Goal: Task Accomplishment & Management: Manage account settings

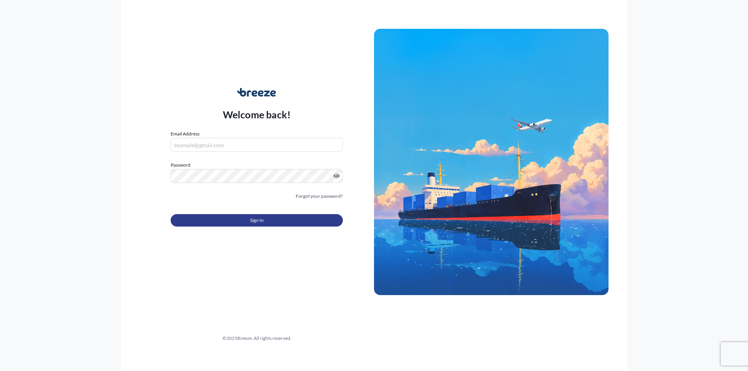
type input "[EMAIL_ADDRESS][DOMAIN_NAME]"
click at [233, 219] on button "Sign In" at bounding box center [257, 220] width 172 height 12
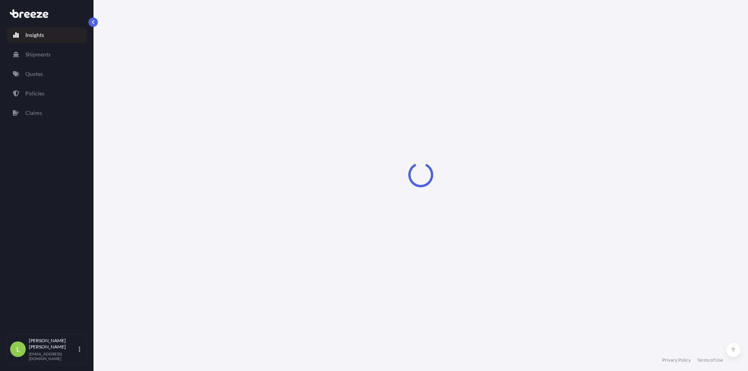
select select "2025"
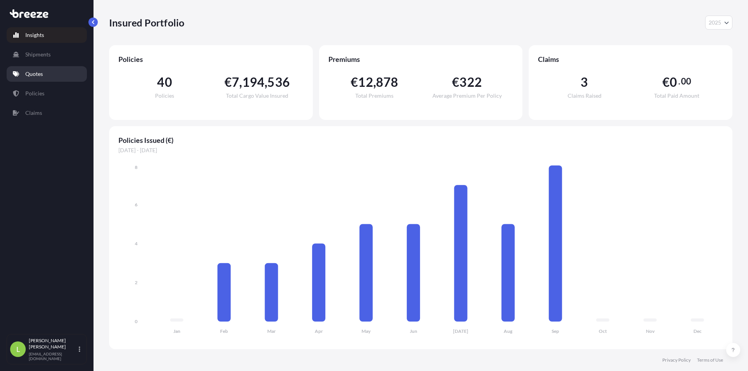
click at [50, 67] on link "Quotes" at bounding box center [47, 74] width 80 height 16
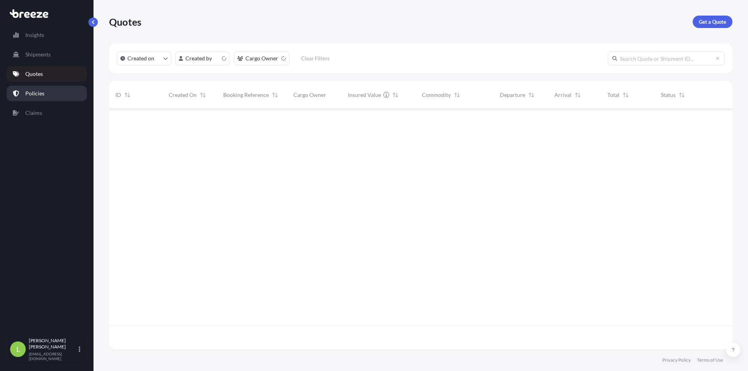
scroll to position [239, 618]
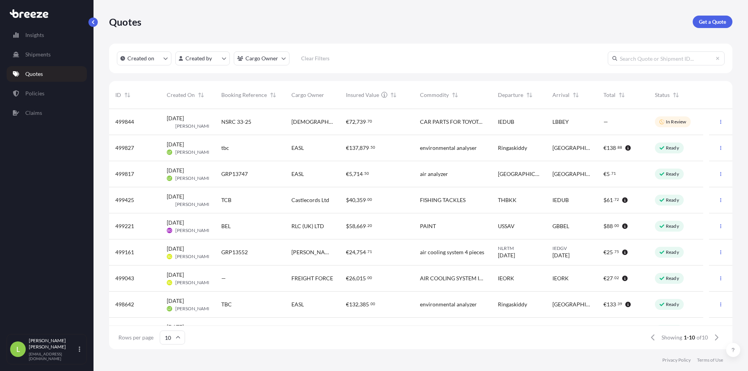
click at [475, 153] on div "environmental analyser" at bounding box center [453, 148] width 78 height 26
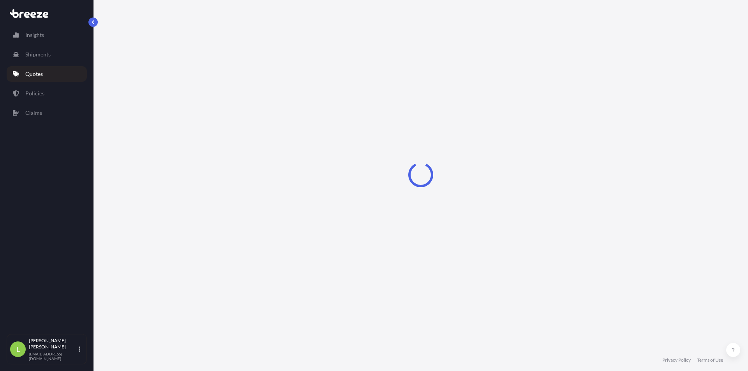
select select "Road"
select select "1"
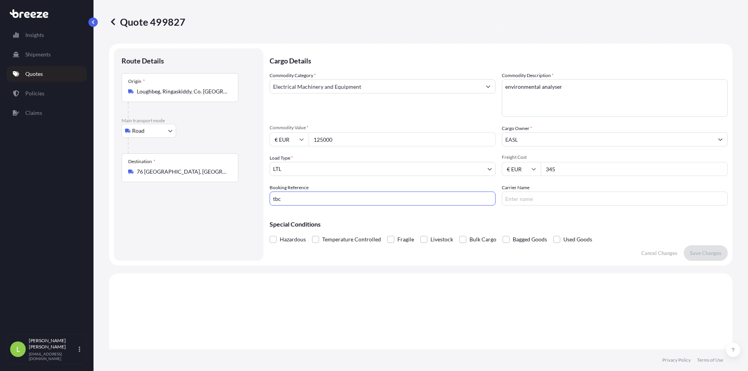
drag, startPoint x: 423, startPoint y: 198, endPoint x: 92, endPoint y: 206, distance: 331.8
click at [98, 204] on div "Quote 499827 Route Details Place of loading Road Road Rail Origin * Loughbeg, R…" at bounding box center [421, 175] width 655 height 350
paste input "GRP13765"
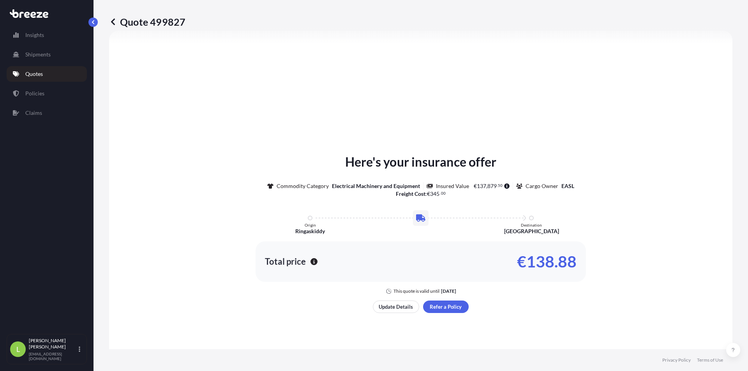
scroll to position [156, 0]
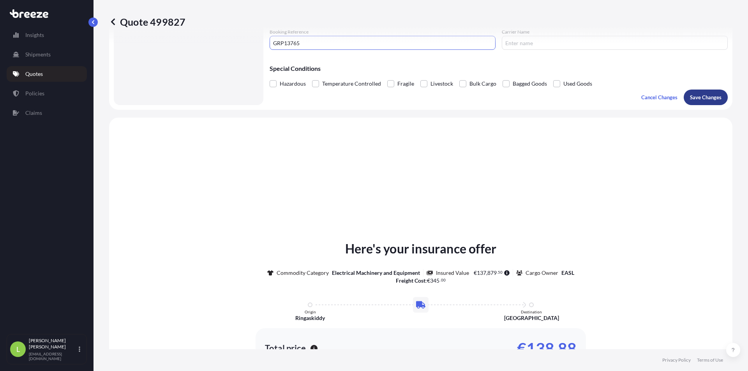
type input "GRP13765"
click at [696, 99] on p "Save Changes" at bounding box center [706, 98] width 32 height 8
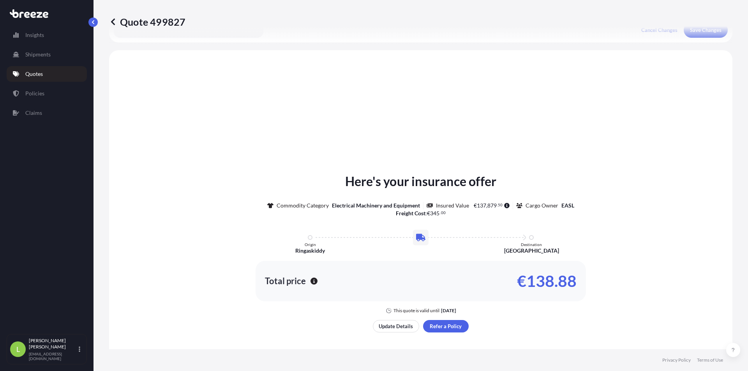
scroll to position [235, 0]
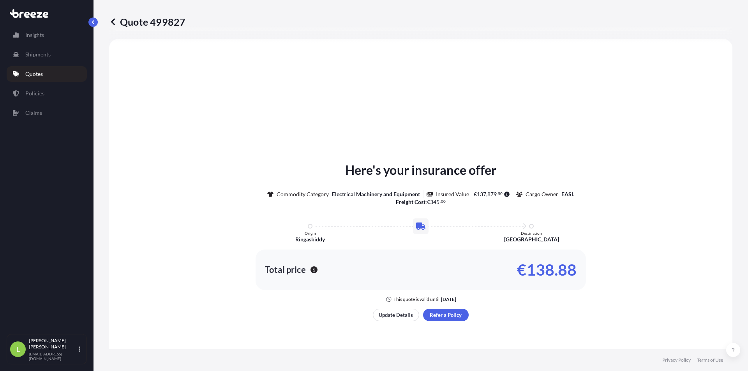
select select "Road"
select select "1"
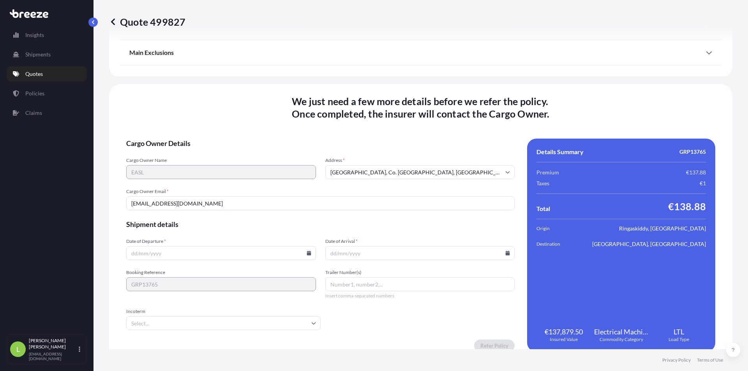
scroll to position [936, 0]
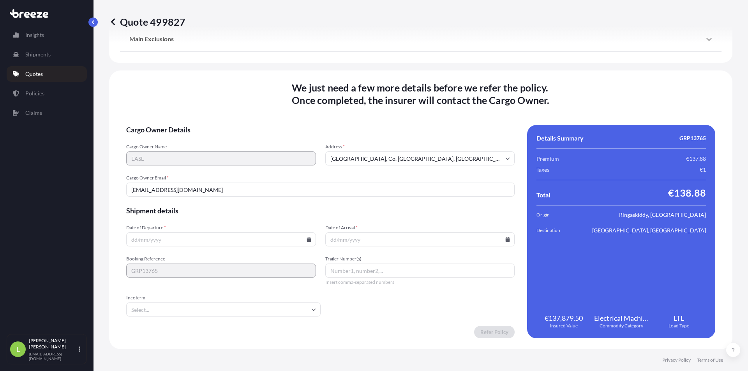
drag, startPoint x: 78, startPoint y: 194, endPoint x: 46, endPoint y: 194, distance: 32.0
click at [54, 194] on div "Insights Shipments Quotes Policies Claims L Lorenzo Zanca lzanca@dsg.ie Quote 4…" at bounding box center [374, 185] width 748 height 371
paste input "darrenwalsh"
type input "darrenwalsh@easl.ie"
click at [224, 218] on form "Cargo Owner Details Cargo Owner Name EASL Address * Monkstown, Co. Cork, Irelan…" at bounding box center [320, 232] width 389 height 214
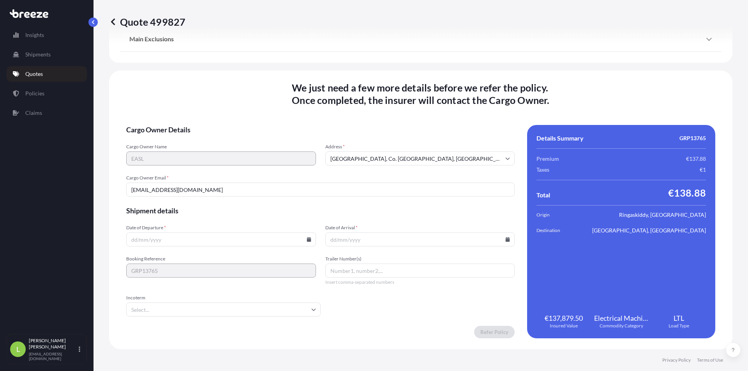
click at [237, 244] on input "Date of Departure *" at bounding box center [221, 240] width 190 height 14
click at [308, 245] on input "Date of Departure *" at bounding box center [221, 240] width 190 height 14
click at [308, 242] on icon at bounding box center [309, 239] width 4 height 5
click at [167, 200] on button "29" at bounding box center [165, 196] width 12 height 12
type input "[DATE]"
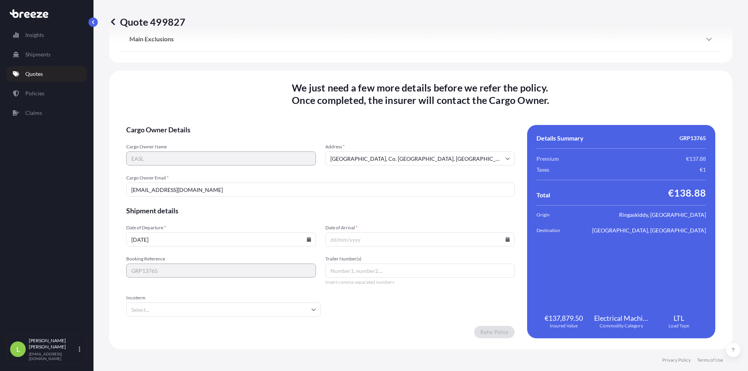
click at [507, 238] on input "Date of Arrival *" at bounding box center [420, 240] width 190 height 14
click at [506, 239] on icon at bounding box center [508, 239] width 4 height 5
click at [383, 113] on button at bounding box center [377, 119] width 12 height 12
click at [380, 155] on button "7" at bounding box center [378, 154] width 12 height 12
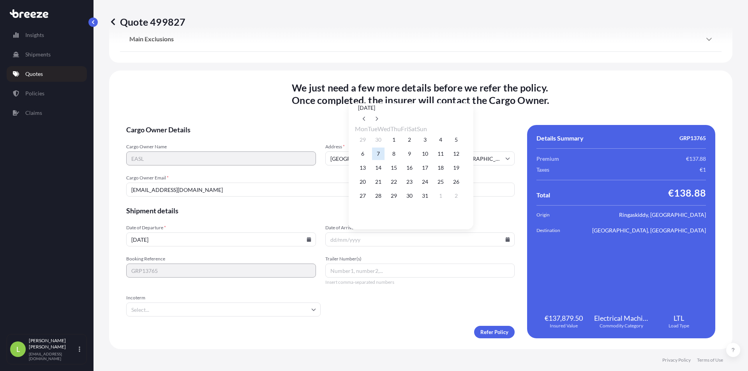
type input "[DATE]"
click at [206, 313] on input "Incoterm" at bounding box center [223, 310] width 194 height 14
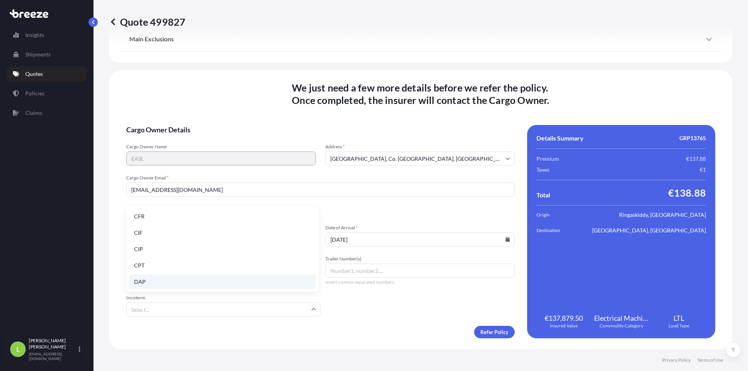
click at [170, 278] on li "DAP" at bounding box center [222, 282] width 186 height 15
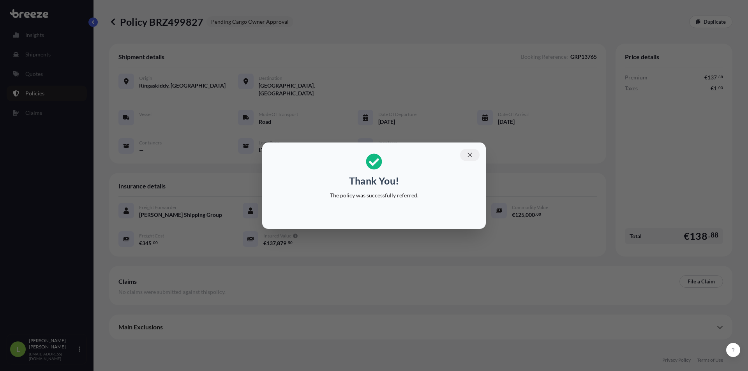
click at [469, 157] on icon "button" at bounding box center [470, 155] width 7 height 7
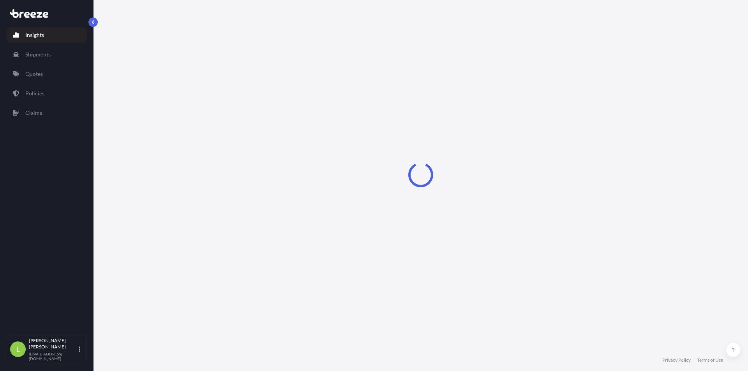
select select "2025"
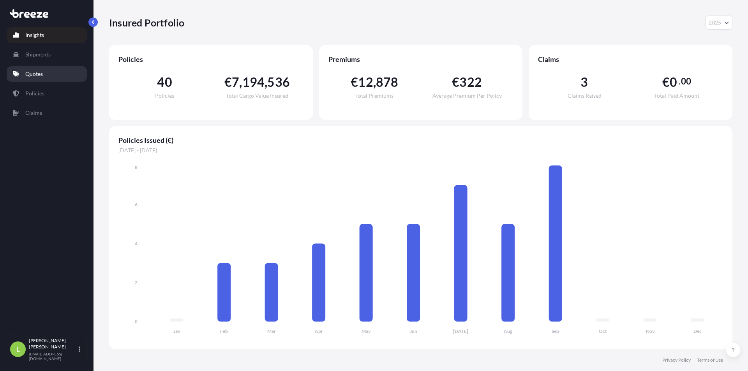
click at [39, 76] on p "Quotes" at bounding box center [34, 74] width 18 height 8
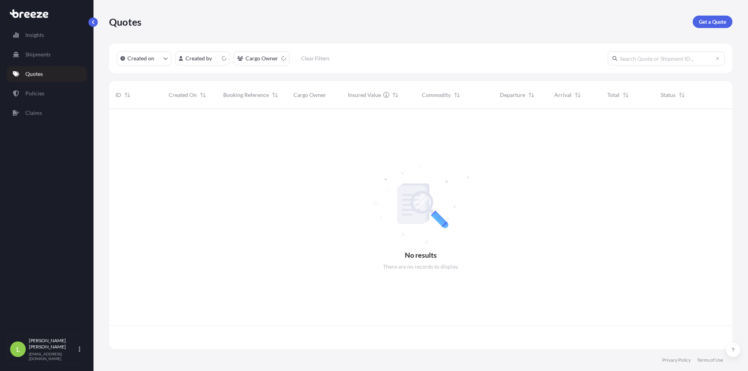
scroll to position [239, 618]
click at [30, 93] on p "Policies" at bounding box center [34, 94] width 19 height 8
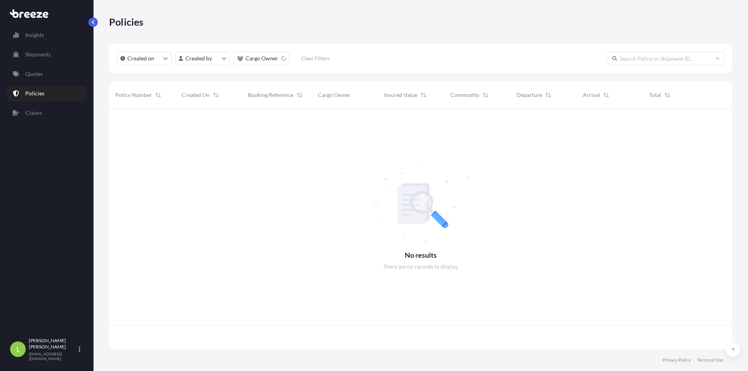
scroll to position [239, 618]
click at [58, 75] on link "Quotes" at bounding box center [47, 74] width 80 height 16
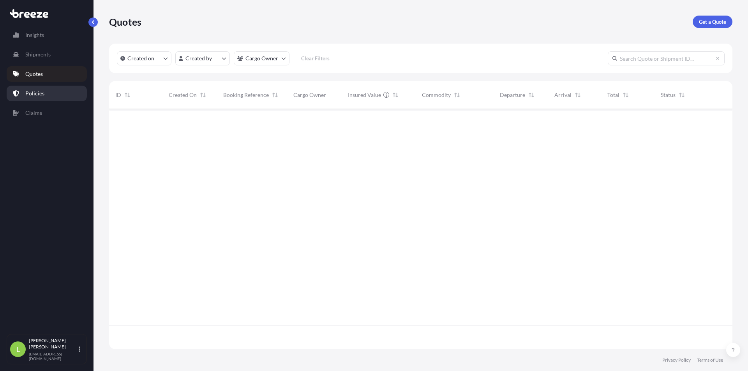
scroll to position [239, 618]
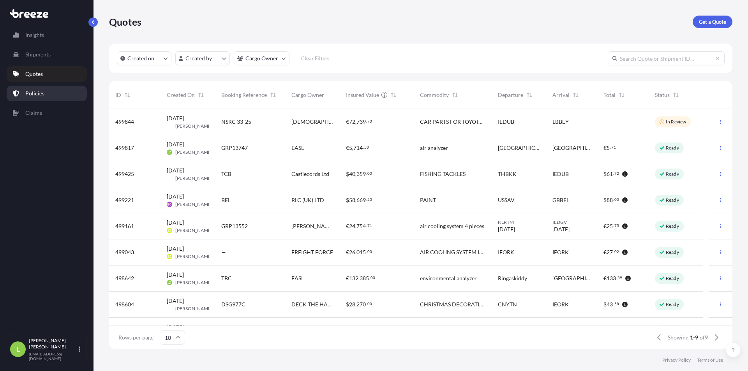
click at [39, 96] on p "Policies" at bounding box center [34, 94] width 19 height 8
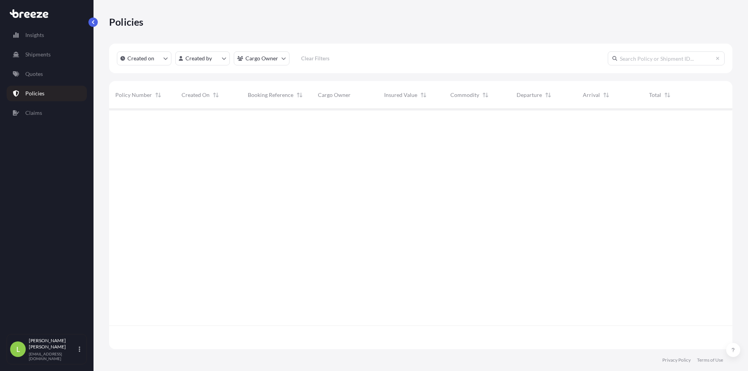
scroll to position [239, 618]
